Goal: Browse casually: Explore the website without a specific task or goal

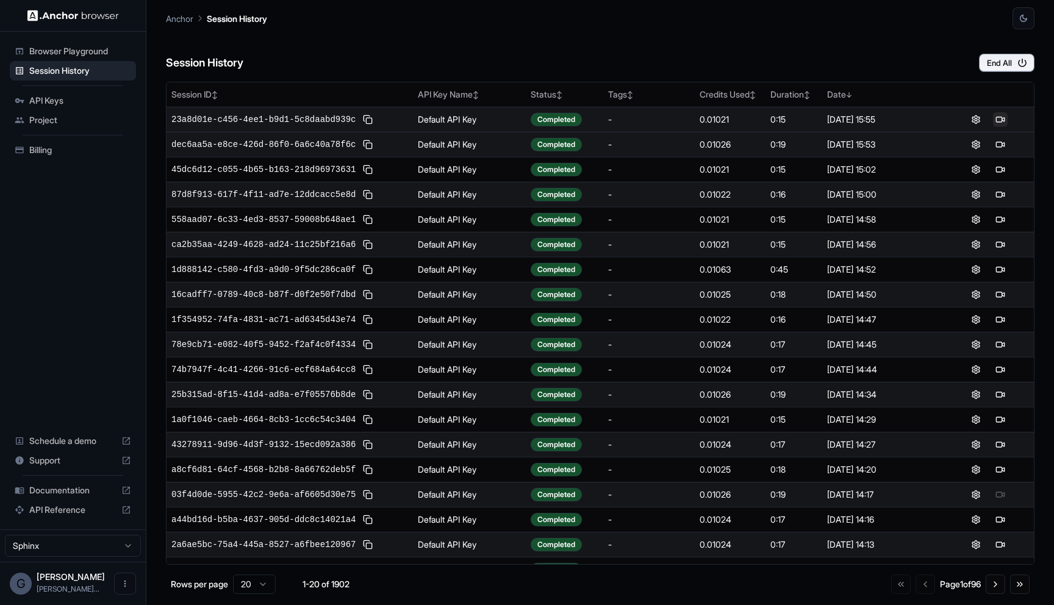
click at [998, 116] on button at bounding box center [1000, 119] width 15 height 15
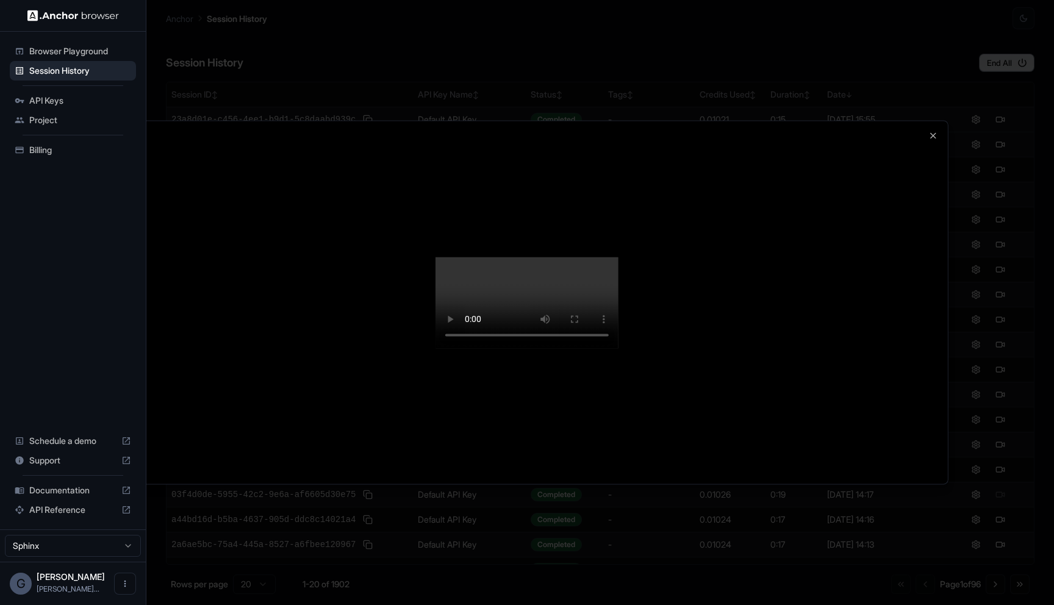
click at [597, 332] on video at bounding box center [527, 302] width 183 height 91
click at [937, 321] on div at bounding box center [527, 302] width 842 height 363
click at [155, 35] on div at bounding box center [527, 302] width 1054 height 605
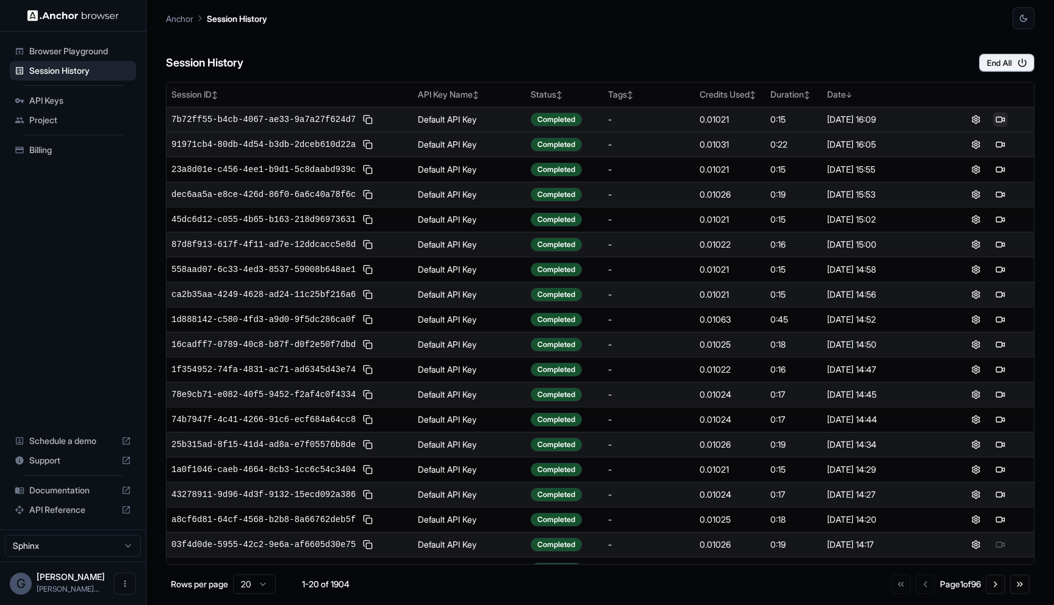
click at [1003, 121] on button at bounding box center [1000, 119] width 15 height 15
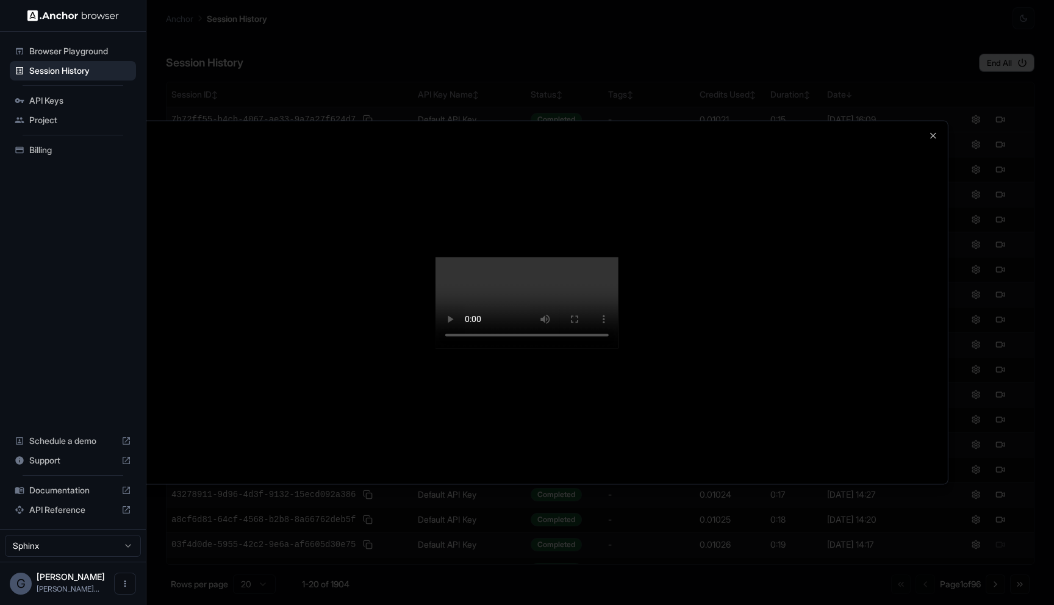
click at [903, 213] on div at bounding box center [527, 302] width 842 height 363
click at [930, 131] on icon "button" at bounding box center [933, 136] width 10 height 10
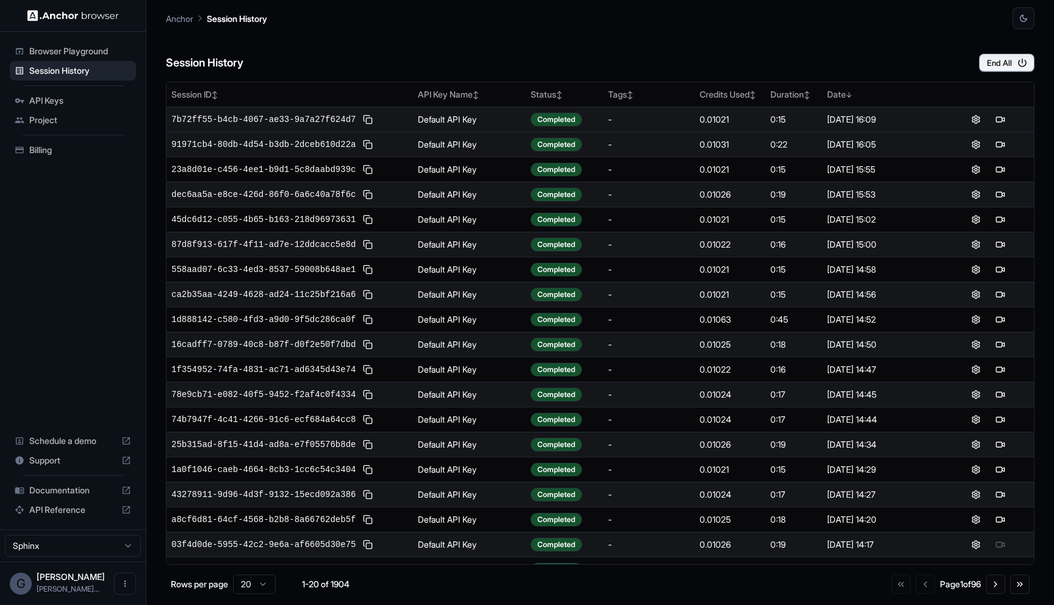
click at [990, 120] on div at bounding box center [988, 119] width 82 height 15
click at [1002, 120] on button at bounding box center [1000, 119] width 15 height 15
